Goal: Task Accomplishment & Management: Use online tool/utility

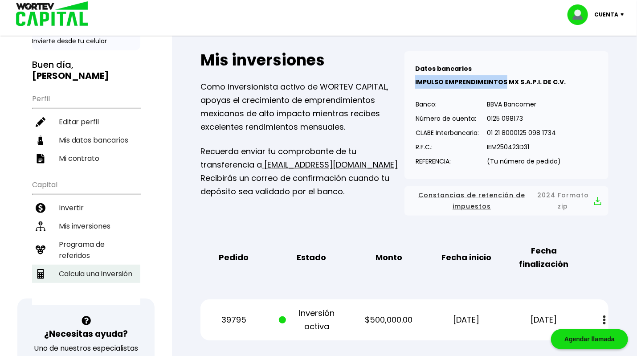
scroll to position [46, 0]
click at [97, 264] on li "Calcula una inversión" at bounding box center [86, 273] width 108 height 18
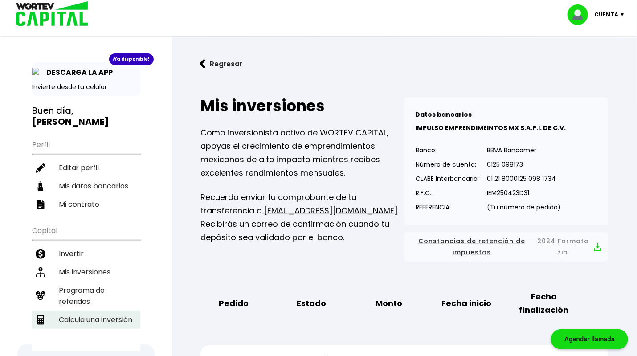
select select "1"
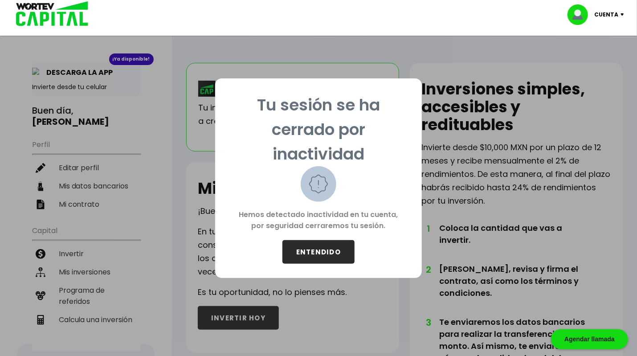
click at [307, 255] on button "ENTENDIDO" at bounding box center [319, 252] width 72 height 24
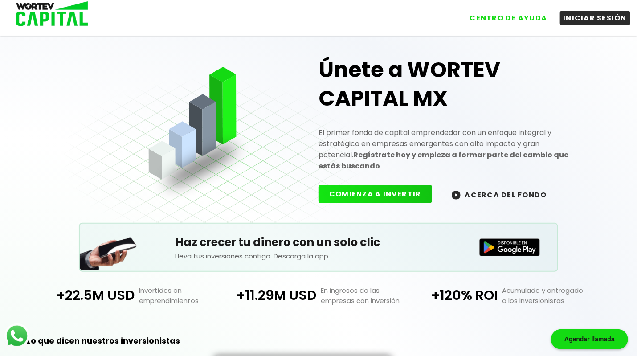
click at [503, 191] on button "ACERCA DEL FONDO" at bounding box center [499, 194] width 117 height 19
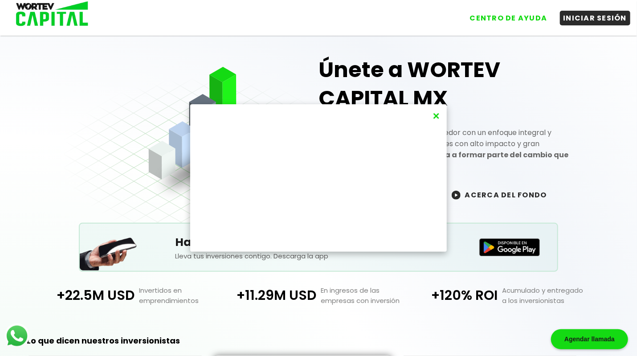
click at [435, 116] on button "×" at bounding box center [437, 116] width 12 height 15
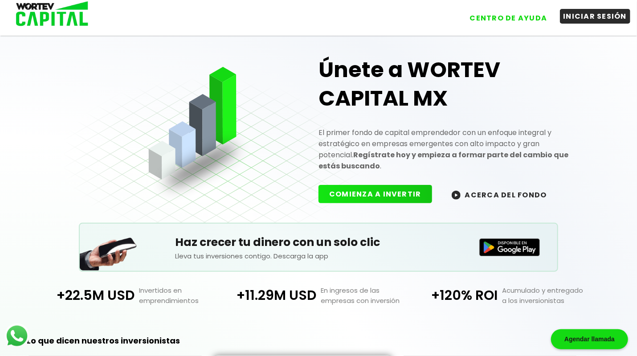
click at [587, 24] on link "INICIAR SESIÓN" at bounding box center [591, 14] width 80 height 21
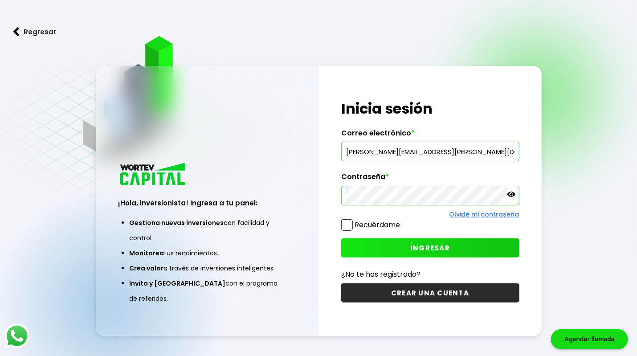
click at [429, 256] on button "INGRESAR" at bounding box center [430, 247] width 178 height 19
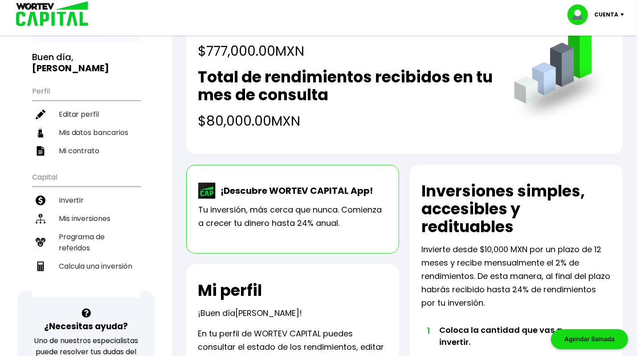
scroll to position [53, 0]
click at [118, 257] on li "Calcula una inversión" at bounding box center [86, 266] width 108 height 18
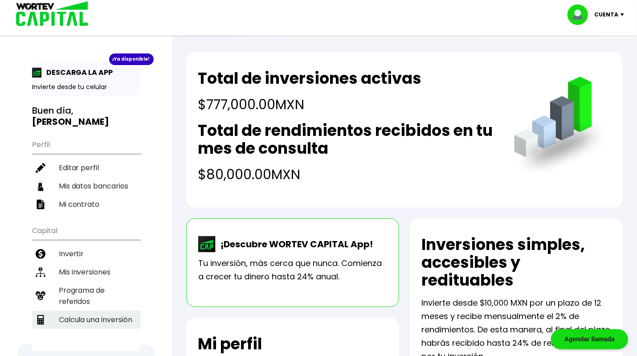
select select "1"
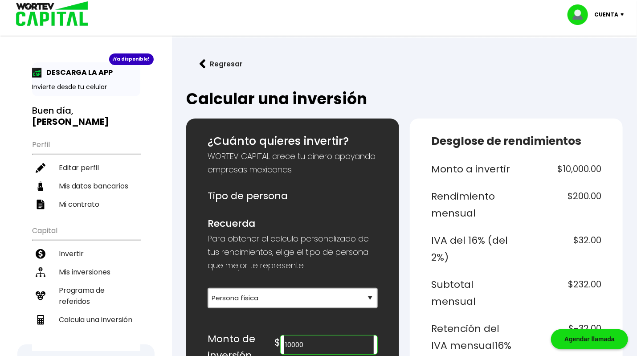
scroll to position [183, 0]
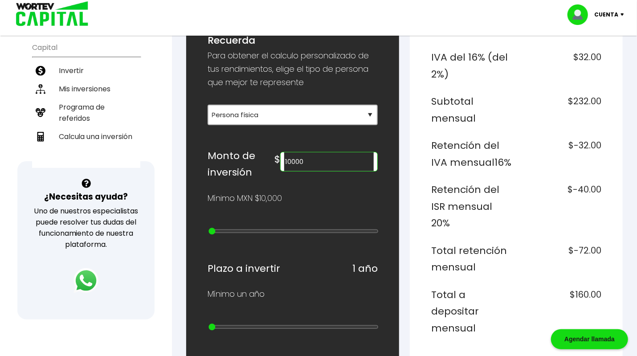
drag, startPoint x: 335, startPoint y: 156, endPoint x: 252, endPoint y: 152, distance: 83.5
click at [252, 152] on div "Monto de inversión $ 10000" at bounding box center [293, 164] width 170 height 33
type input "638000"
click at [276, 214] on div "¿Cuánto quieres invertir? WORTEV CAPITAL crece tu dinero apoyando empresas mexi…" at bounding box center [293, 336] width 170 height 772
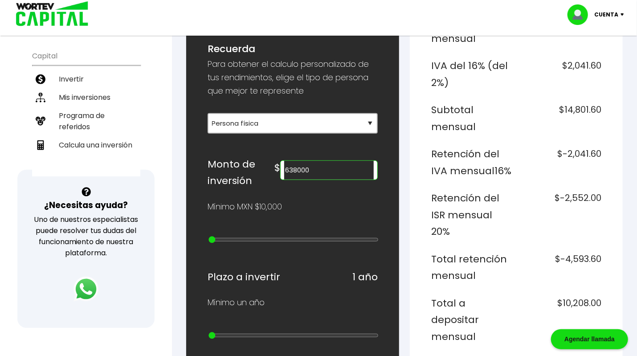
scroll to position [175, 0]
